Goal: Task Accomplishment & Management: Use online tool/utility

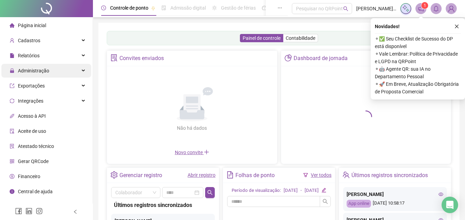
click at [38, 71] on span "Administração" at bounding box center [33, 71] width 31 height 6
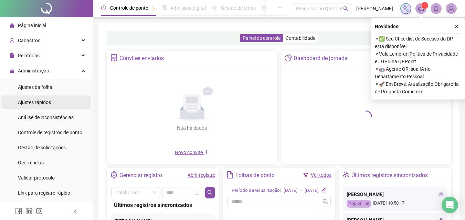
click at [45, 97] on div "Ajustes rápidos" at bounding box center [34, 103] width 33 height 14
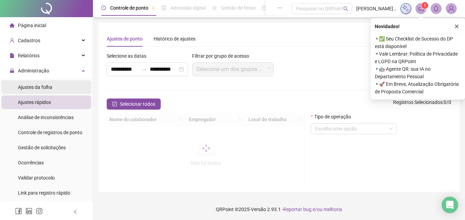
click at [47, 88] on span "Ajustes da folha" at bounding box center [35, 88] width 34 height 6
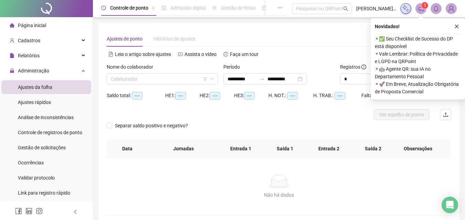
type input "**********"
click at [150, 71] on div "Nome do colaborador" at bounding box center [162, 68] width 111 height 10
click at [142, 80] on input "search" at bounding box center [159, 79] width 97 height 10
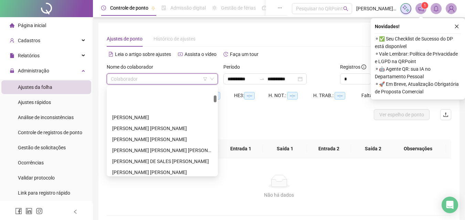
scroll to position [241, 0]
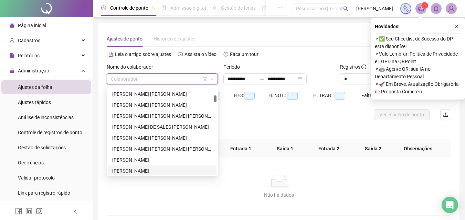
click at [135, 168] on div "[PERSON_NAME]" at bounding box center [162, 172] width 100 height 8
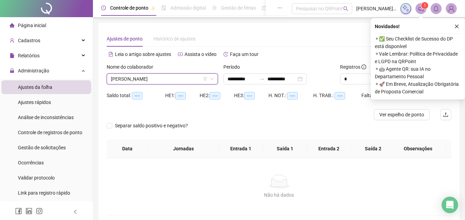
click at [352, 142] on th "Saída 2" at bounding box center [373, 149] width 44 height 19
type input "*"
click at [366, 77] on icon "up" at bounding box center [367, 77] width 2 height 2
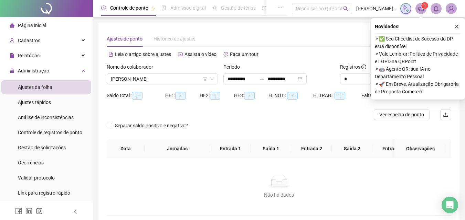
click at [348, 122] on div "Separar saldo positivo e negativo?" at bounding box center [279, 129] width 344 height 19
click at [454, 28] on button "button" at bounding box center [456, 26] width 8 height 8
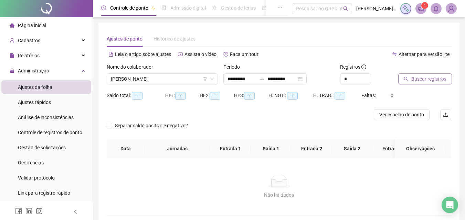
click at [432, 76] on span "Buscar registros" at bounding box center [428, 79] width 35 height 8
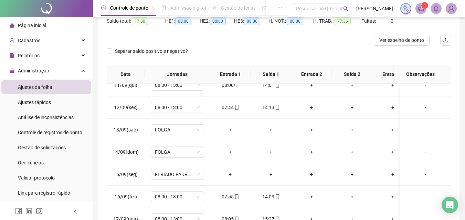
scroll to position [0, 0]
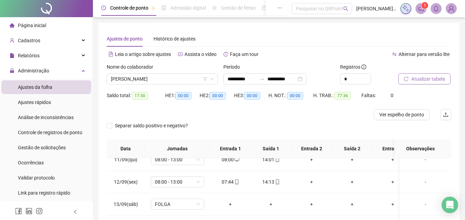
click at [205, 115] on div at bounding box center [236, 114] width 258 height 11
drag, startPoint x: 142, startPoint y: 96, endPoint x: 134, endPoint y: 96, distance: 7.9
click at [134, 96] on span "17:30" at bounding box center [140, 96] width 16 height 8
click at [134, 95] on span "17:30" at bounding box center [140, 96] width 16 height 8
drag, startPoint x: 333, startPoint y: 93, endPoint x: 352, endPoint y: 97, distance: 19.4
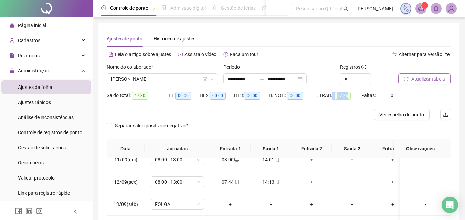
click at [351, 96] on div "H. TRAB.: 77:36" at bounding box center [337, 96] width 48 height 8
click at [356, 114] on div at bounding box center [236, 114] width 258 height 11
